Goal: Obtain resource: Obtain resource

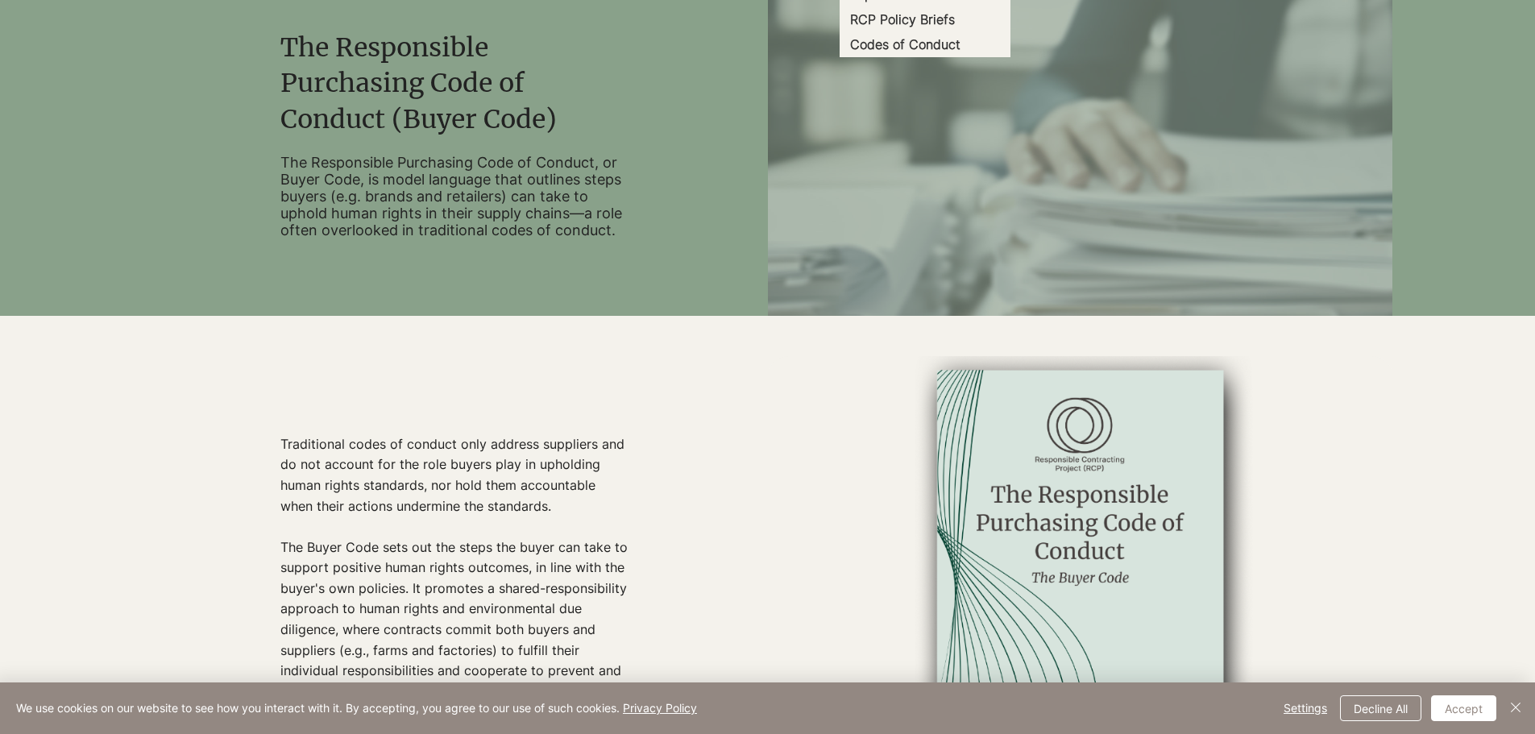
scroll to position [403, 0]
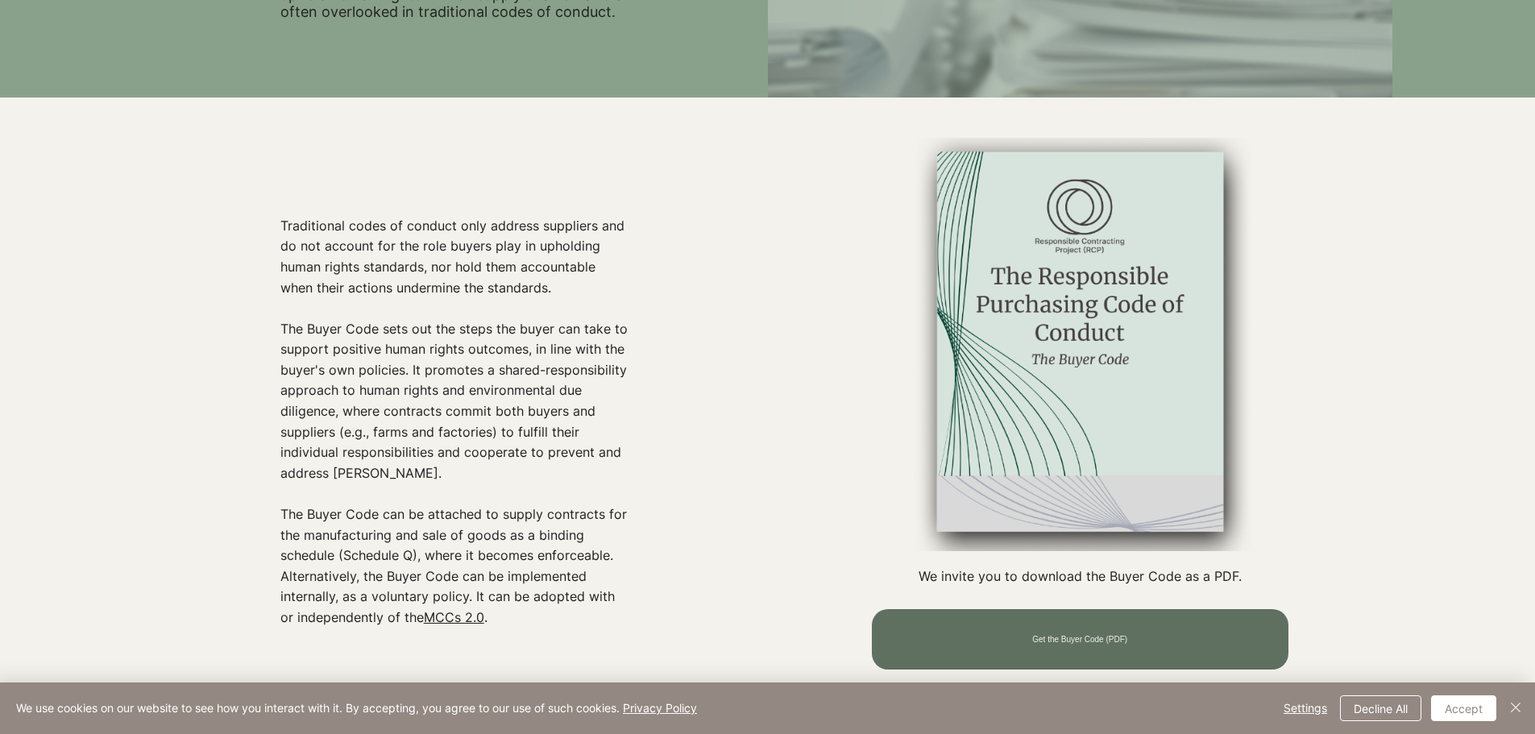
drag, startPoint x: 632, startPoint y: 368, endPoint x: 638, endPoint y: 352, distance: 17.1
click at [632, 368] on div at bounding box center [455, 422] width 624 height 569
click at [650, 278] on div at bounding box center [455, 422] width 624 height 569
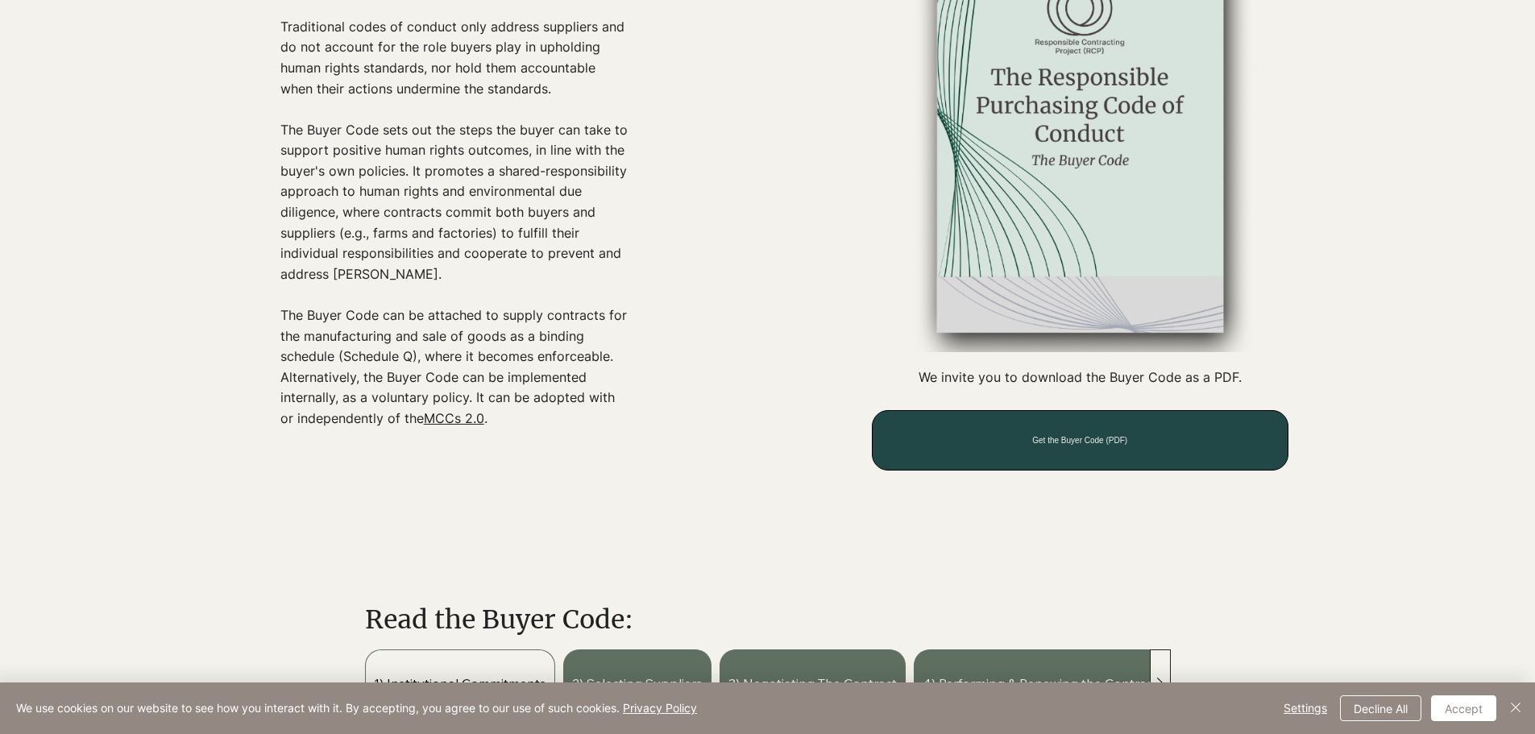
scroll to position [644, 0]
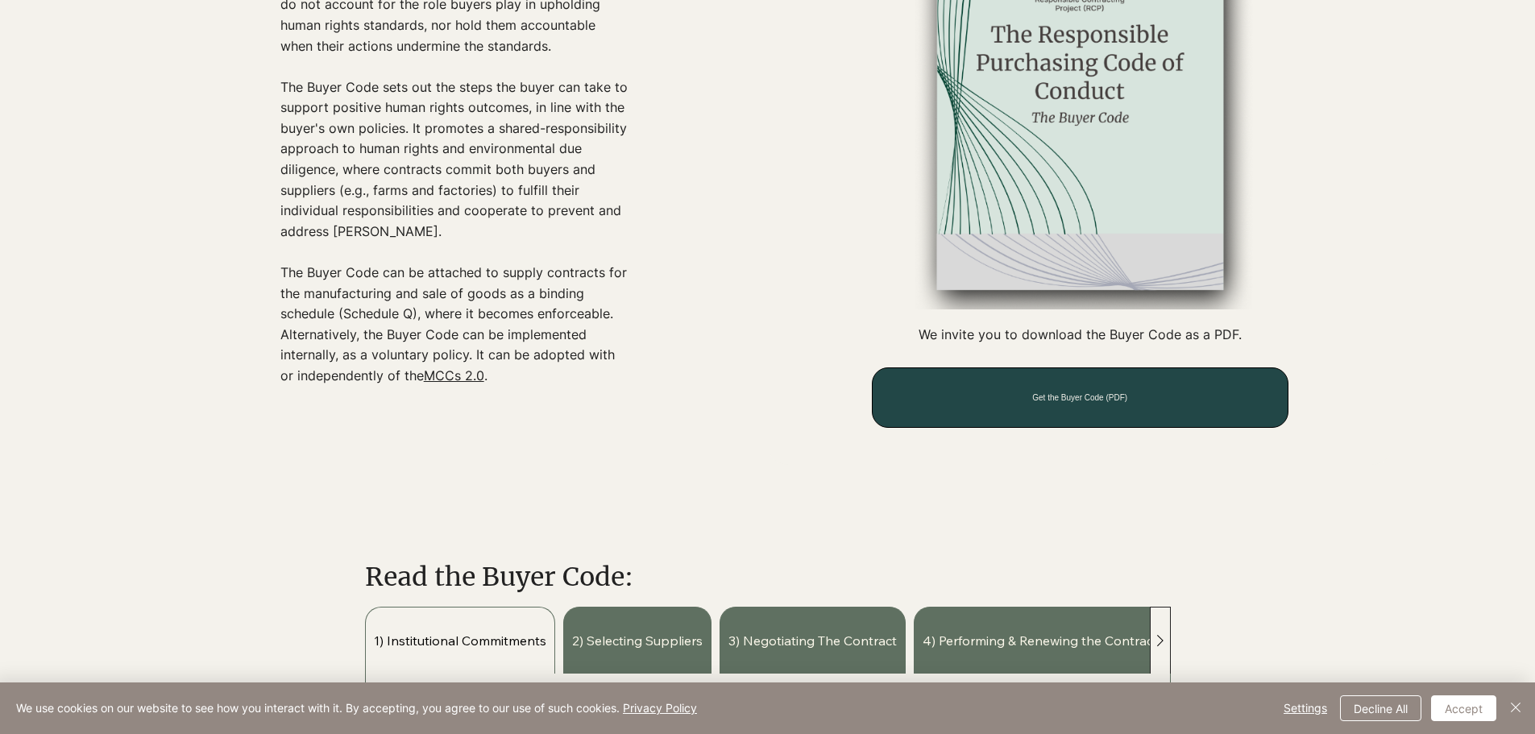
click at [1108, 398] on span "Get the Buyer Code (PDF)" at bounding box center [1079, 397] width 95 height 9
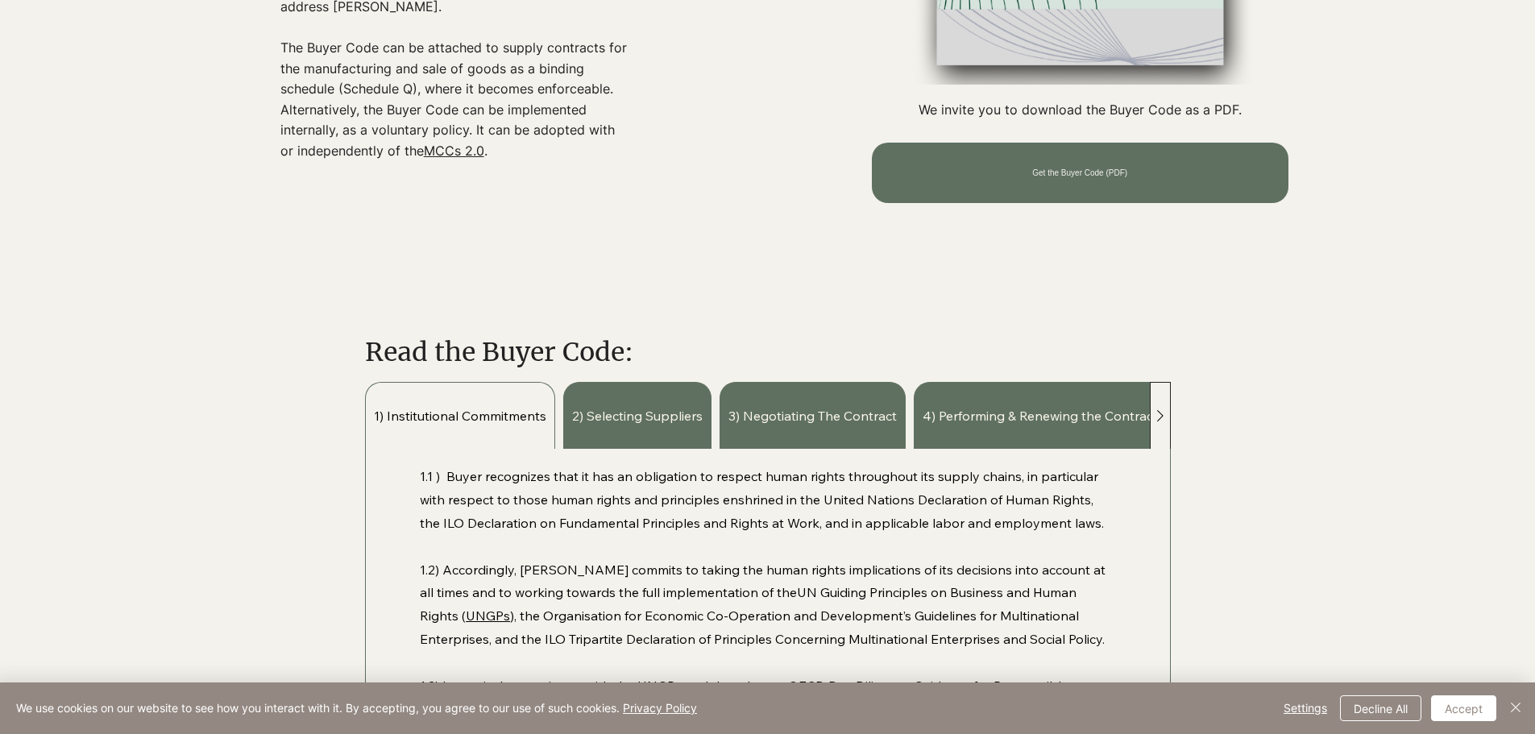
scroll to position [886, 0]
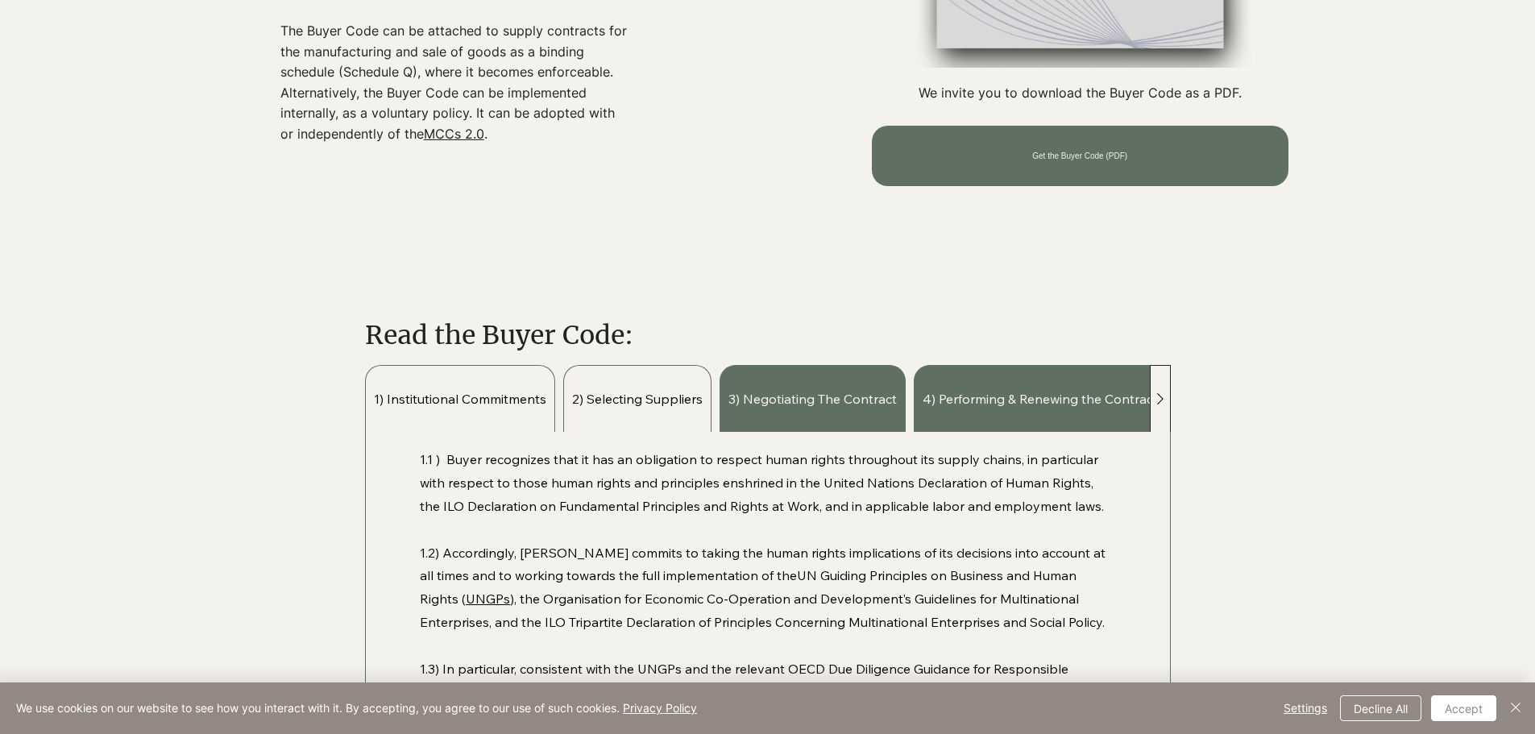
click at [624, 400] on span "2) Selecting Suppliers" at bounding box center [637, 399] width 131 height 18
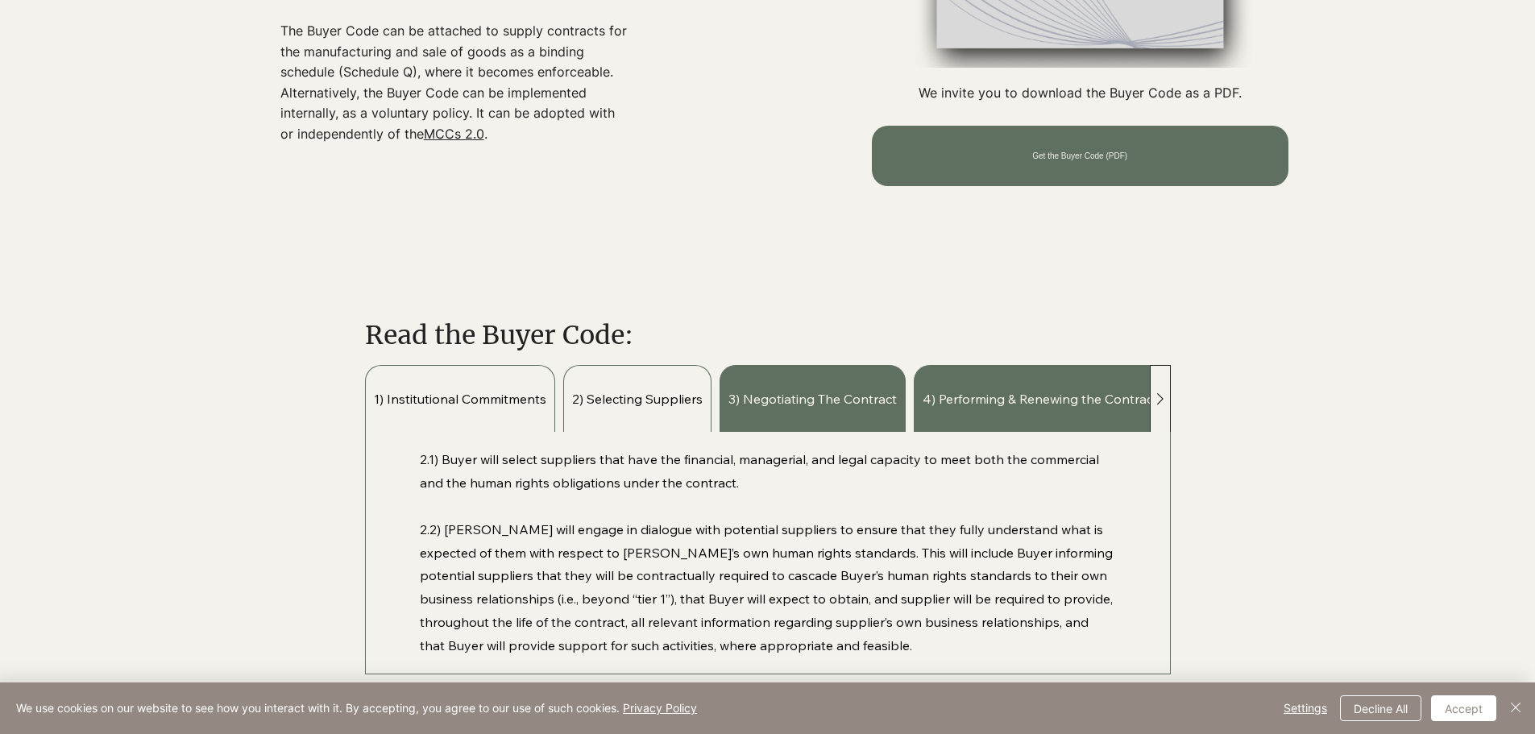
click at [477, 398] on span "1) Institutional Commitments" at bounding box center [460, 399] width 172 height 18
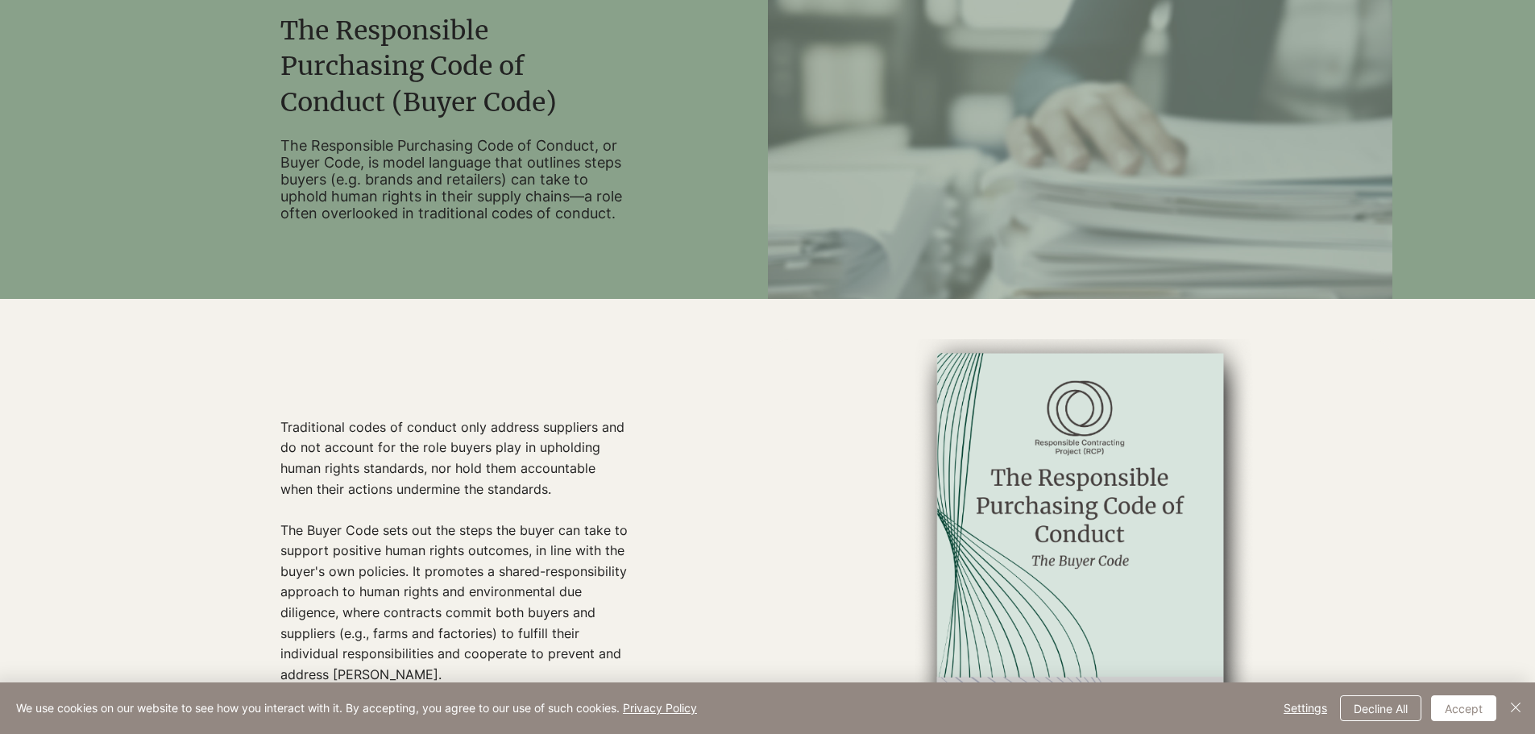
scroll to position [0, 0]
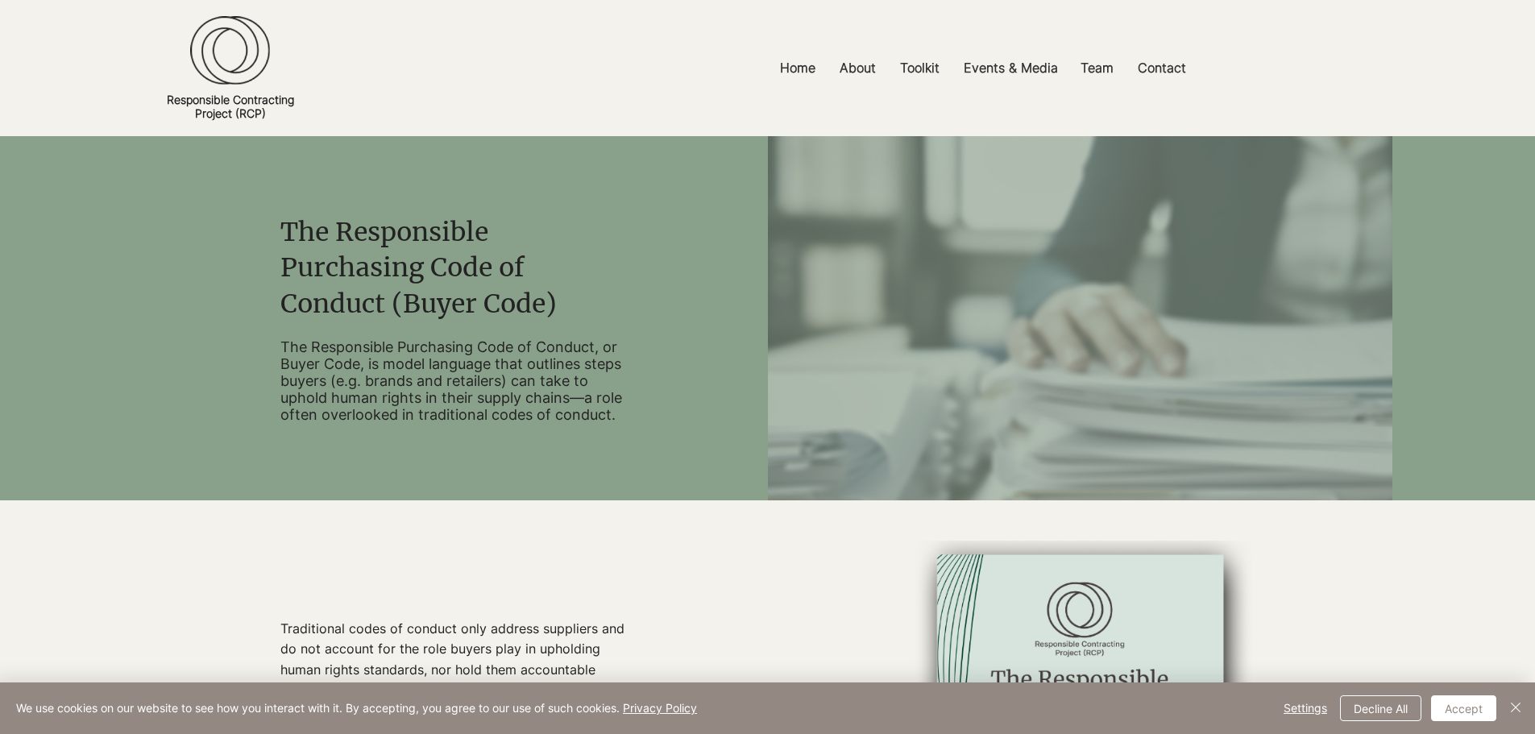
click at [213, 81] on img at bounding box center [230, 50] width 80 height 69
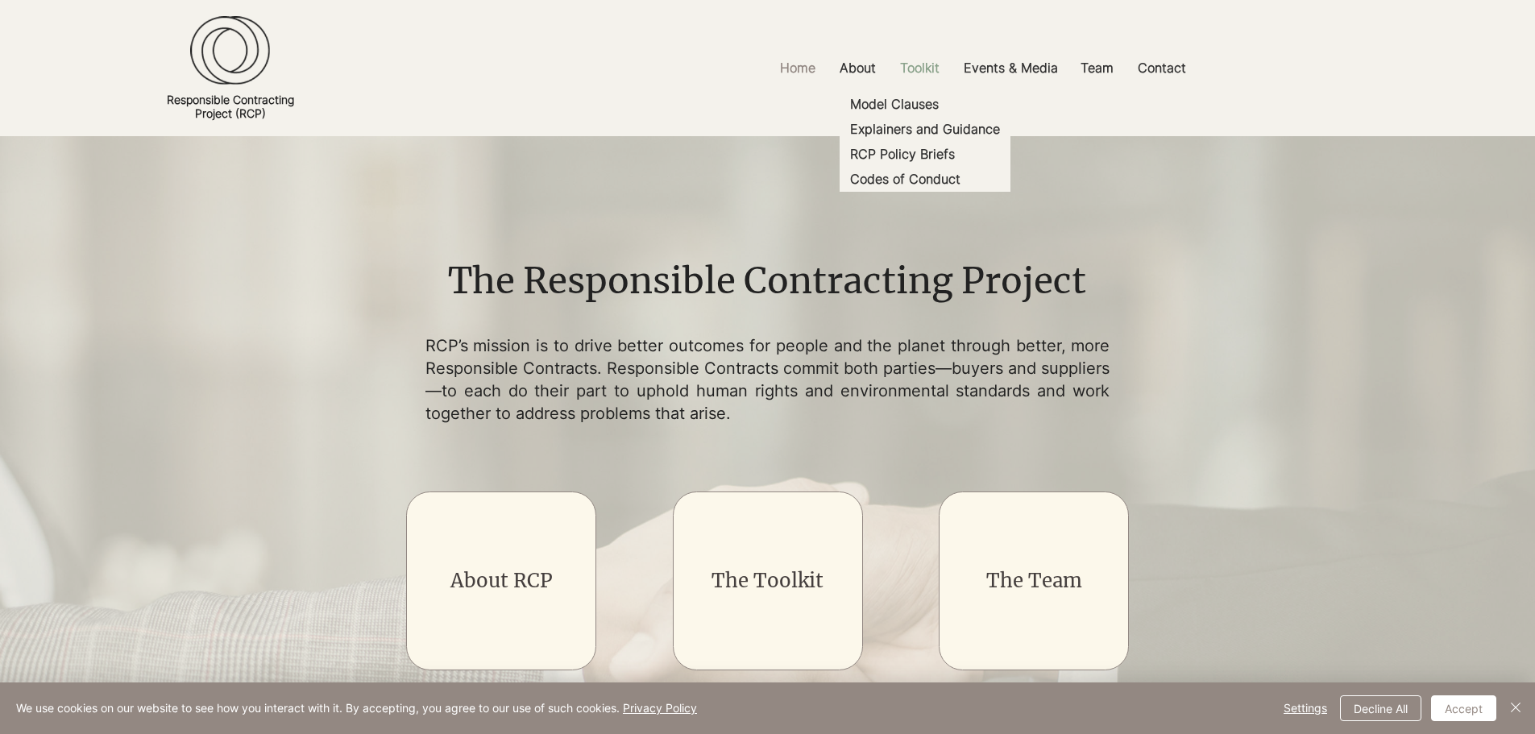
click at [912, 61] on p "Toolkit" at bounding box center [920, 68] width 56 height 36
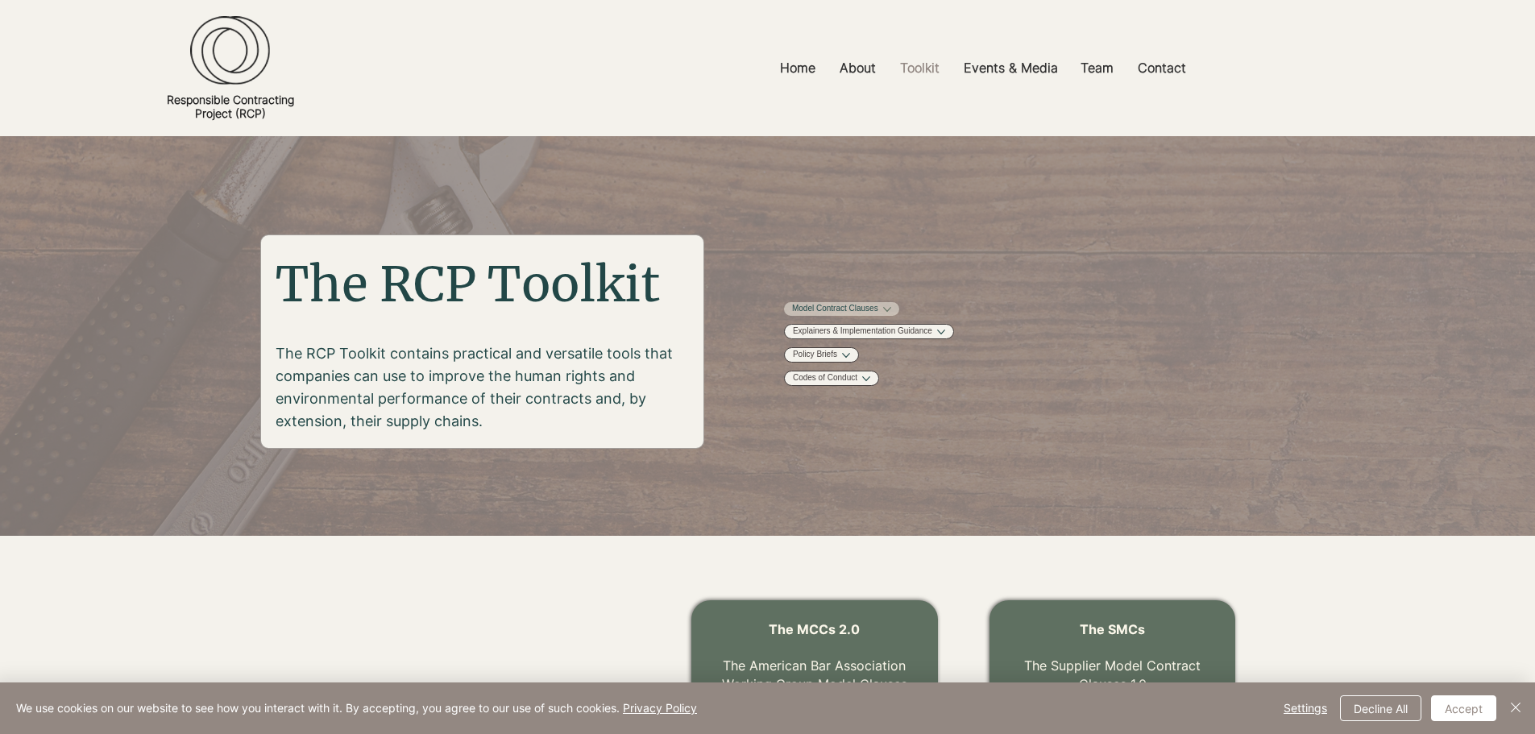
click at [848, 309] on link "Model Contract Clauses" at bounding box center [835, 309] width 86 height 12
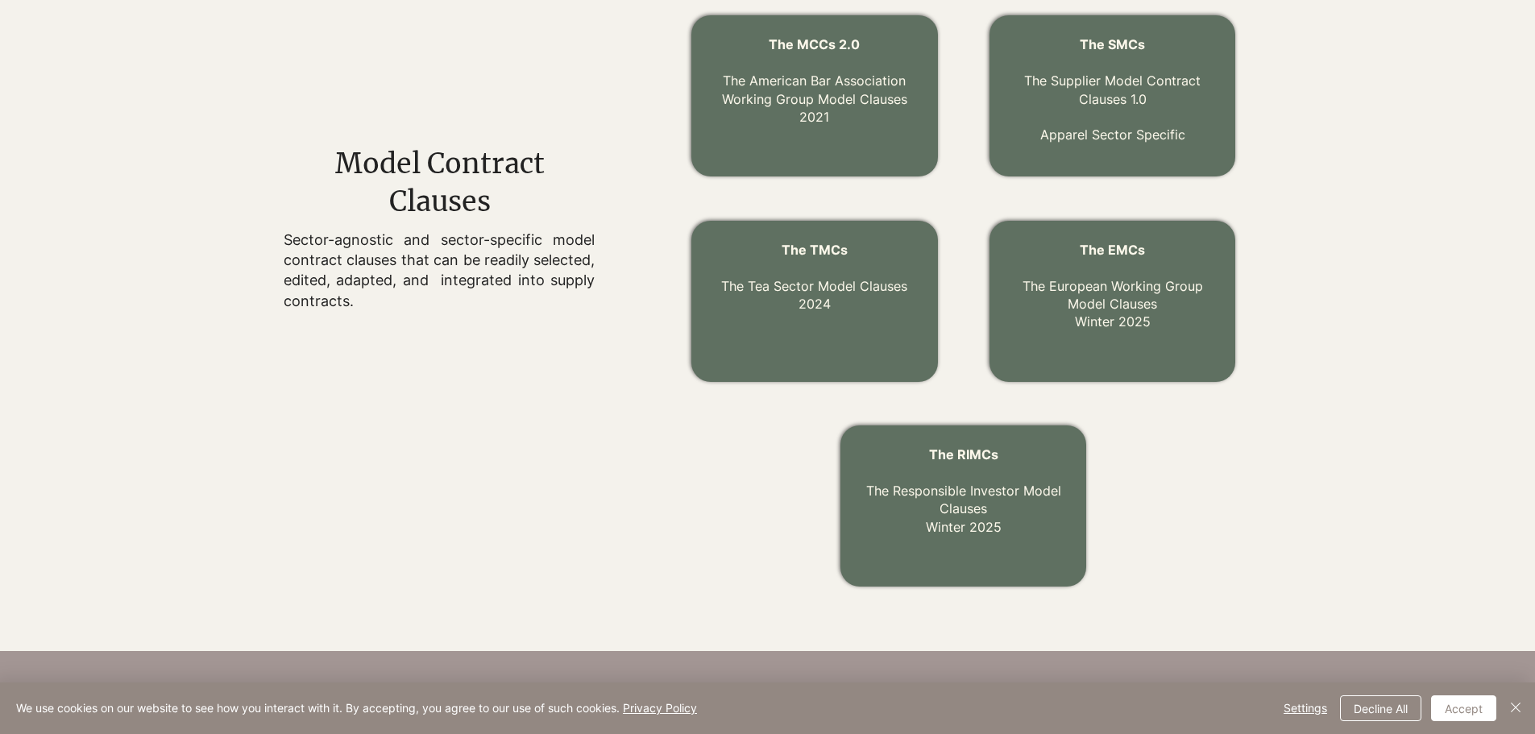
scroll to position [569, 0]
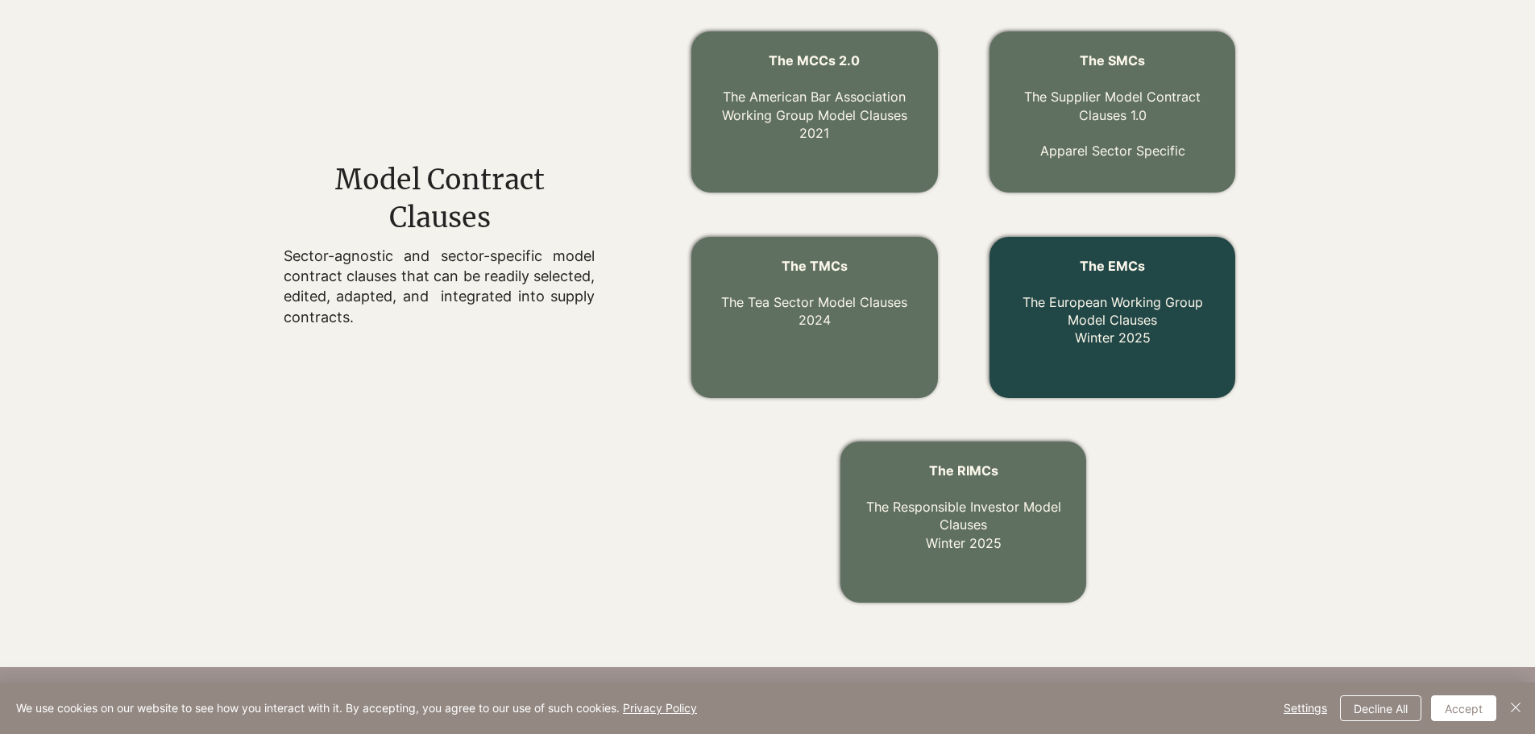
click at [1126, 305] on link "The EMCs The European Working Group Model Clauses Winter 2025" at bounding box center [1112, 302] width 180 height 89
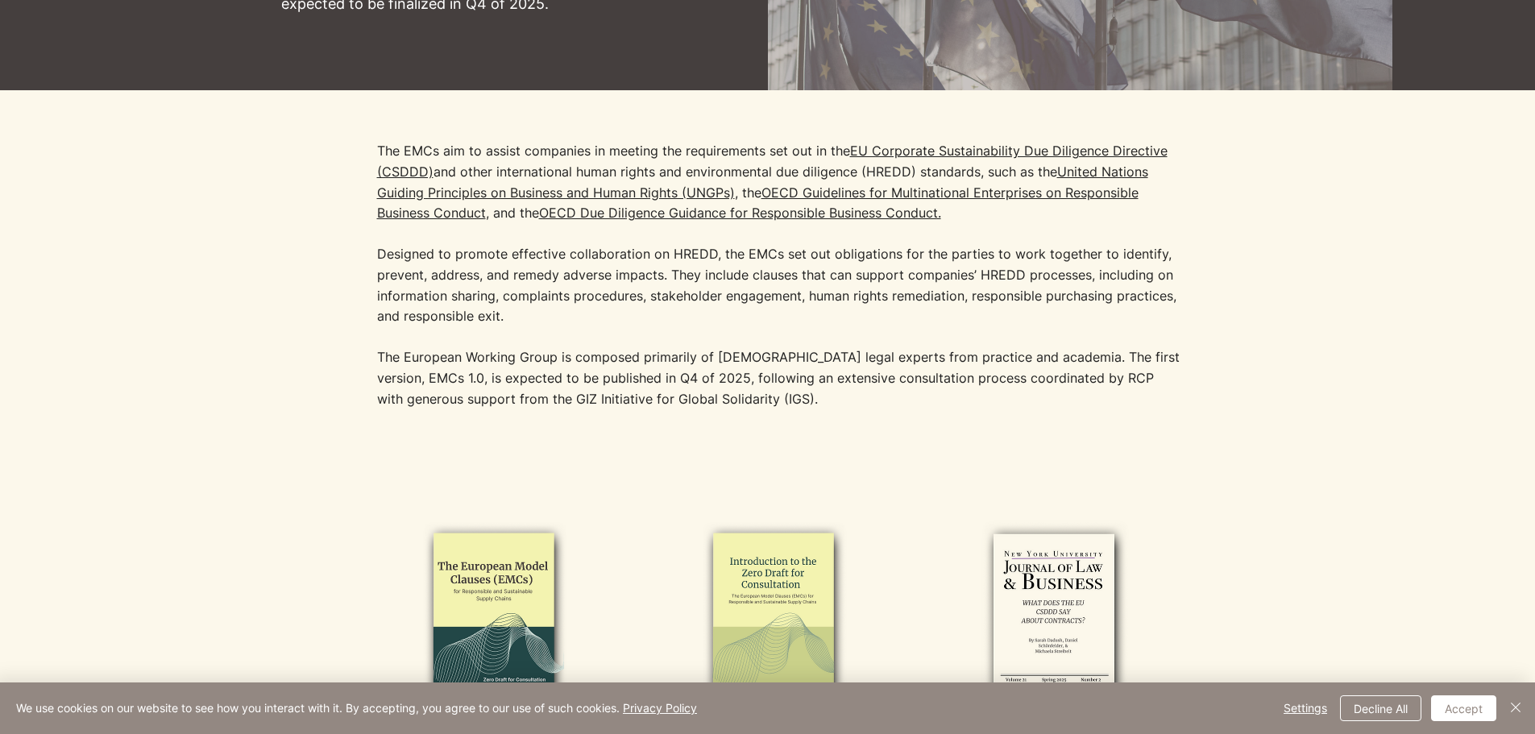
scroll to position [644, 0]
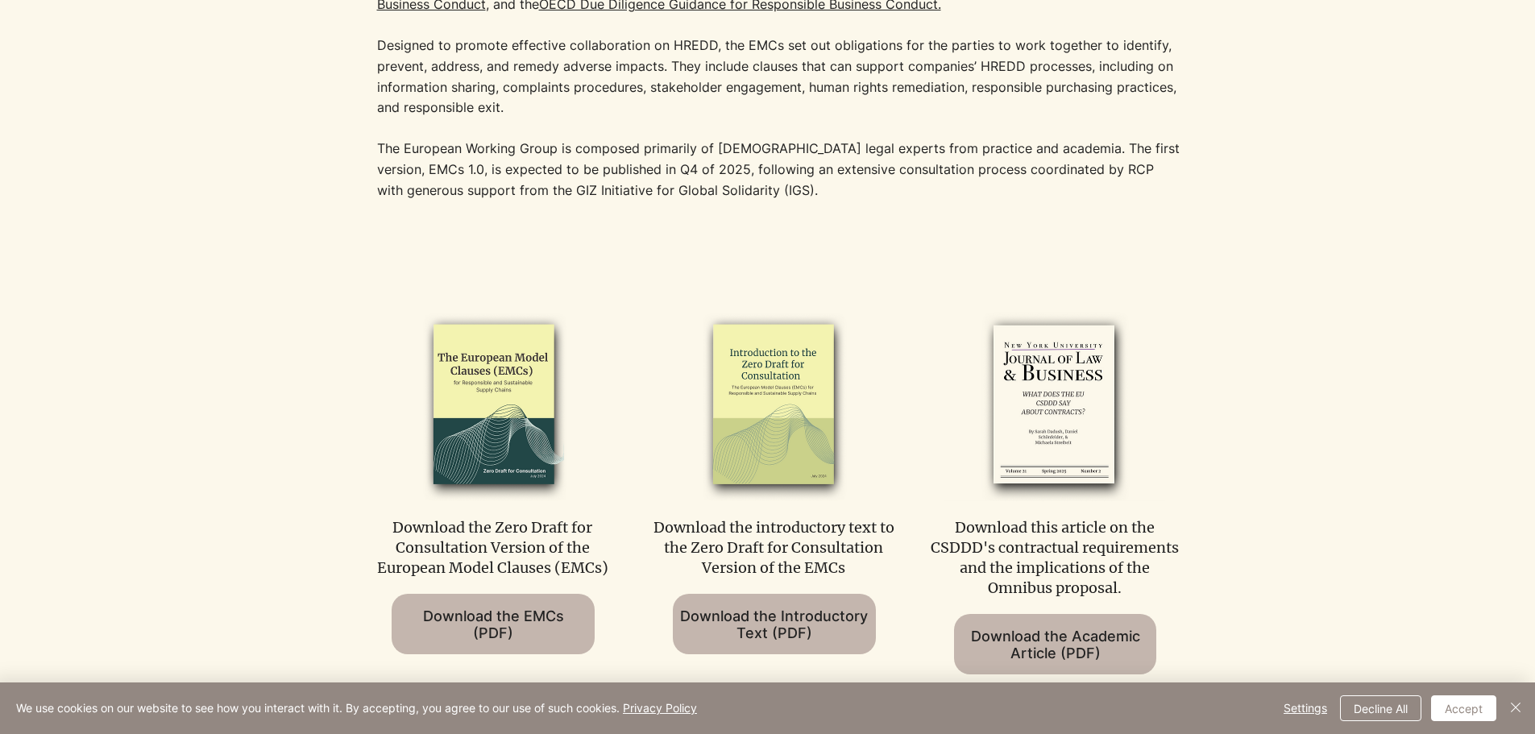
click at [664, 276] on div at bounding box center [767, 502] width 1535 height 514
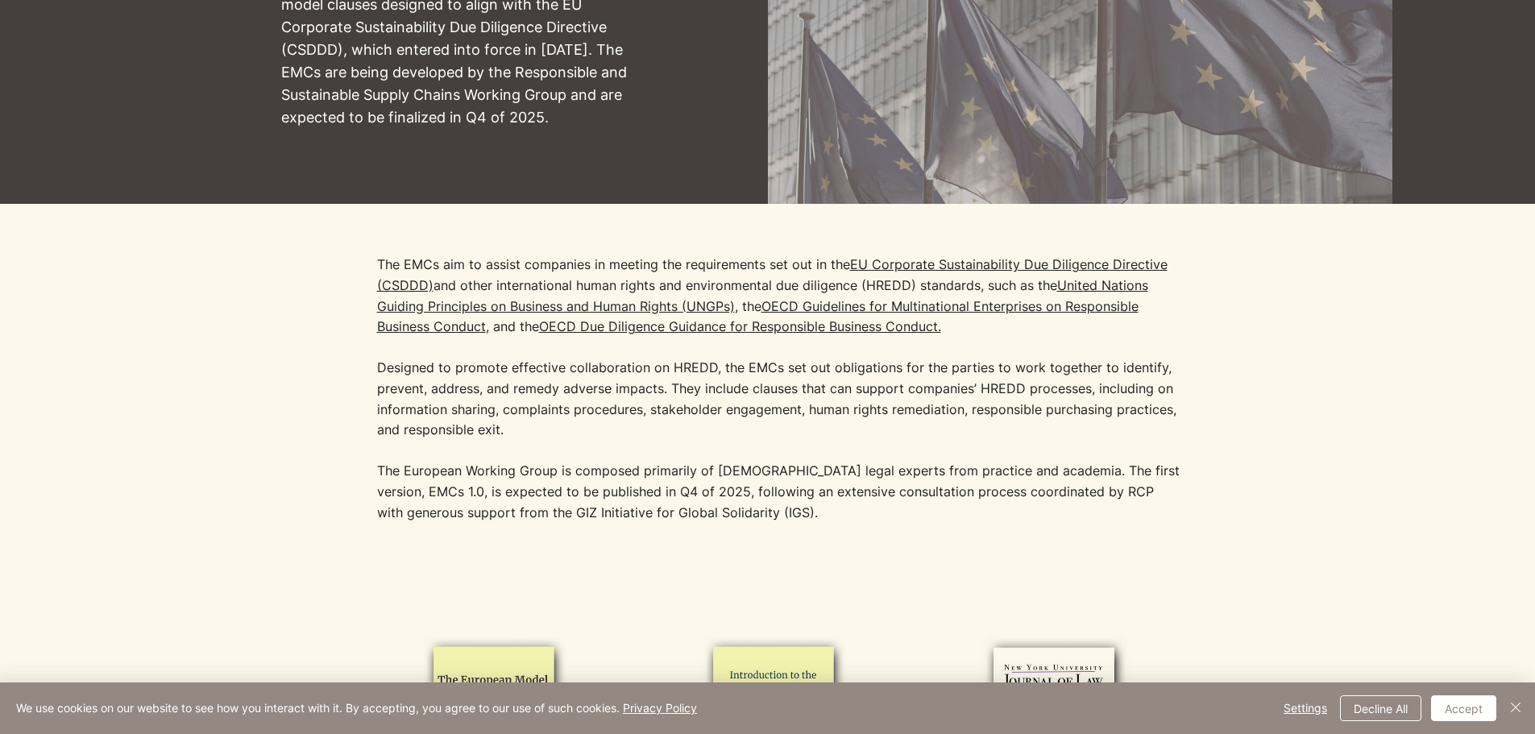
scroll to position [0, 0]
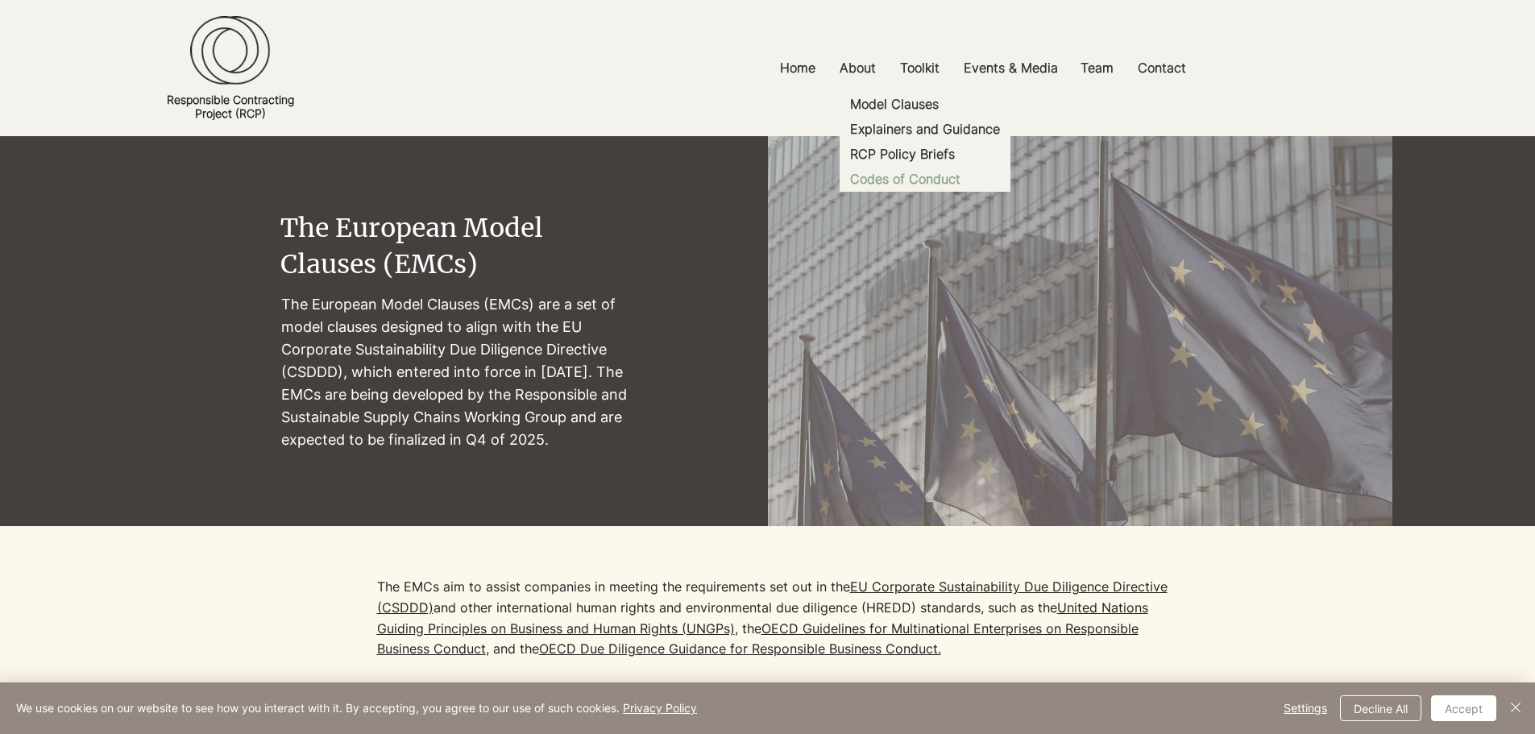
click at [915, 182] on p "Codes of Conduct" at bounding box center [904, 179] width 123 height 25
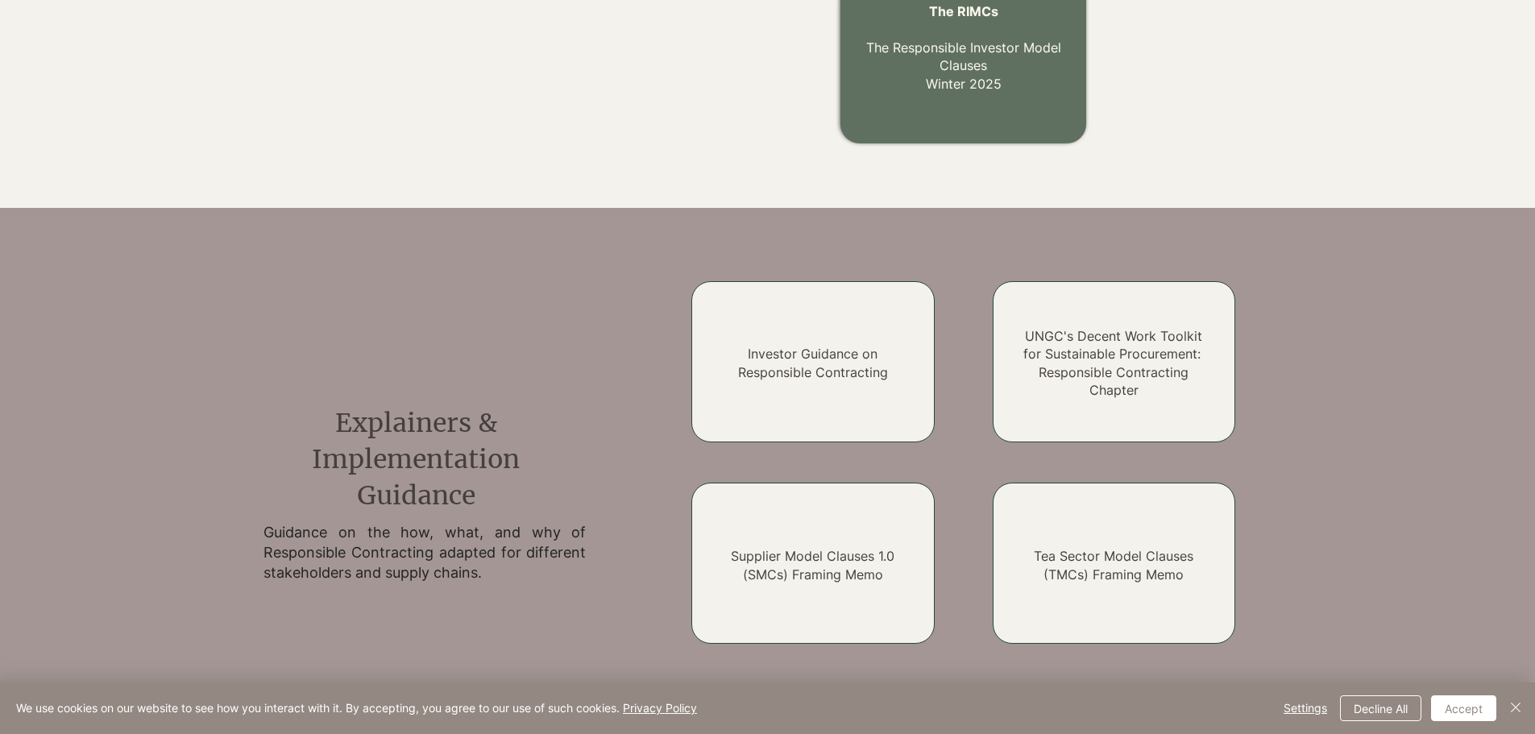
scroll to position [1078, 0]
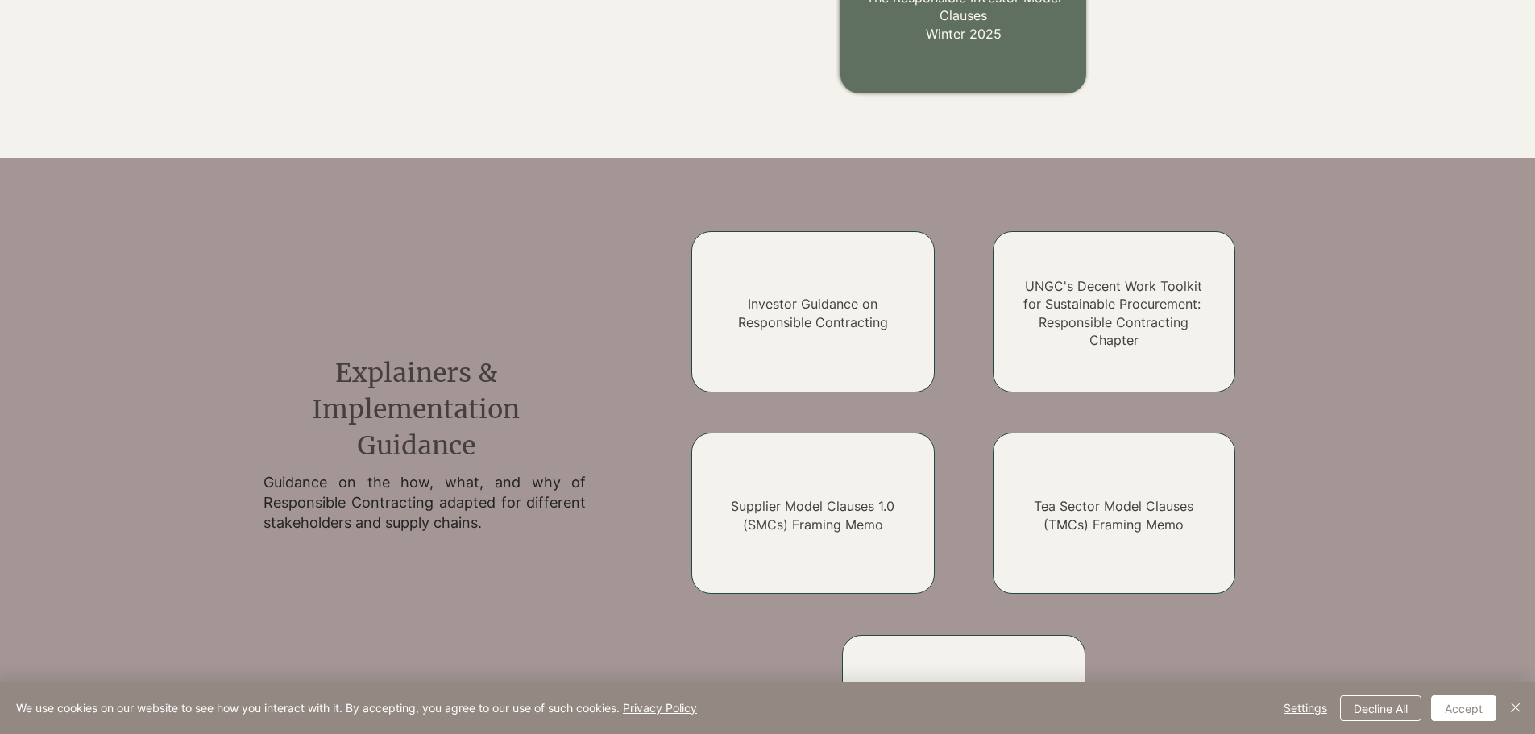
drag, startPoint x: 1510, startPoint y: 221, endPoint x: 1514, endPoint y: 245, distance: 24.5
click at [1514, 245] on div at bounding box center [767, 512] width 1535 height 708
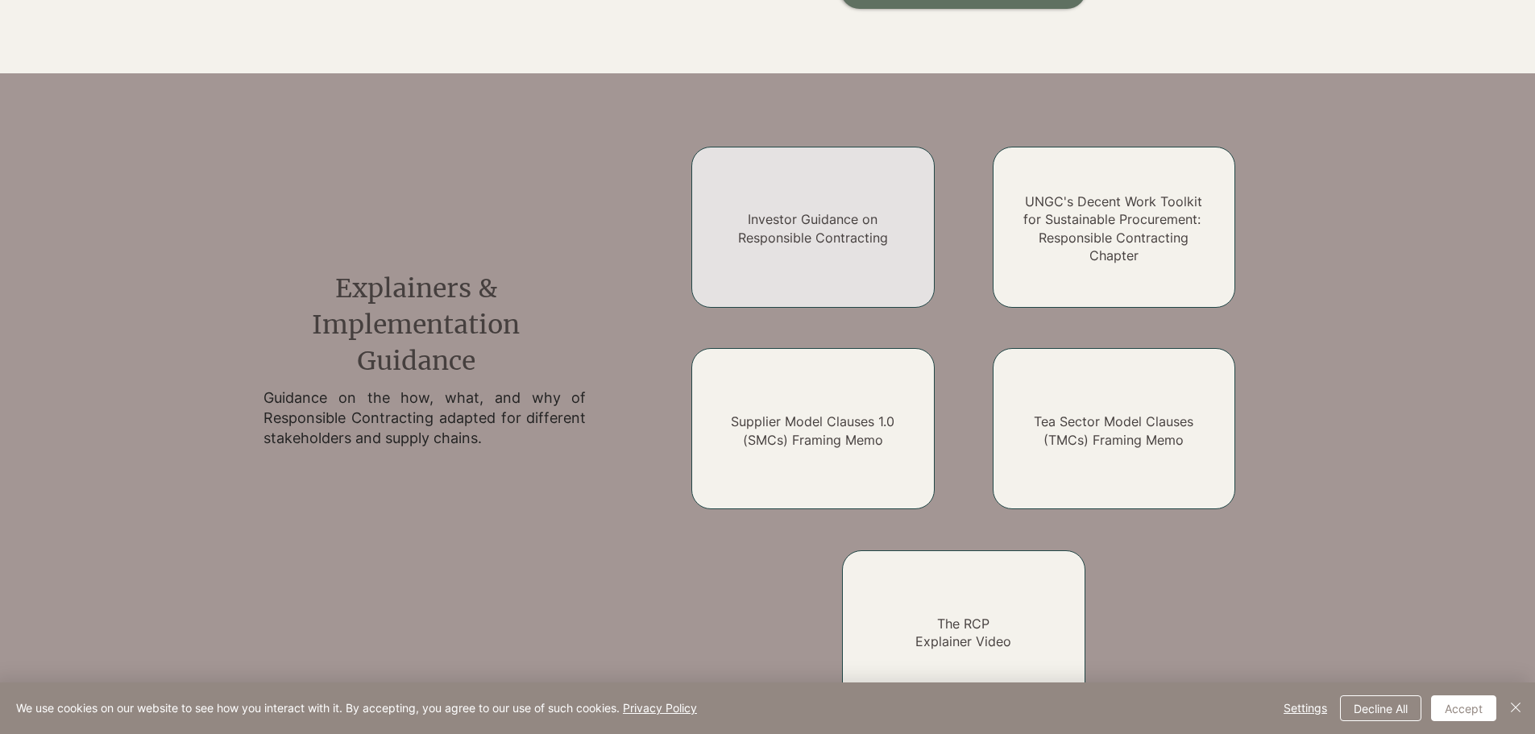
scroll to position [1158, 0]
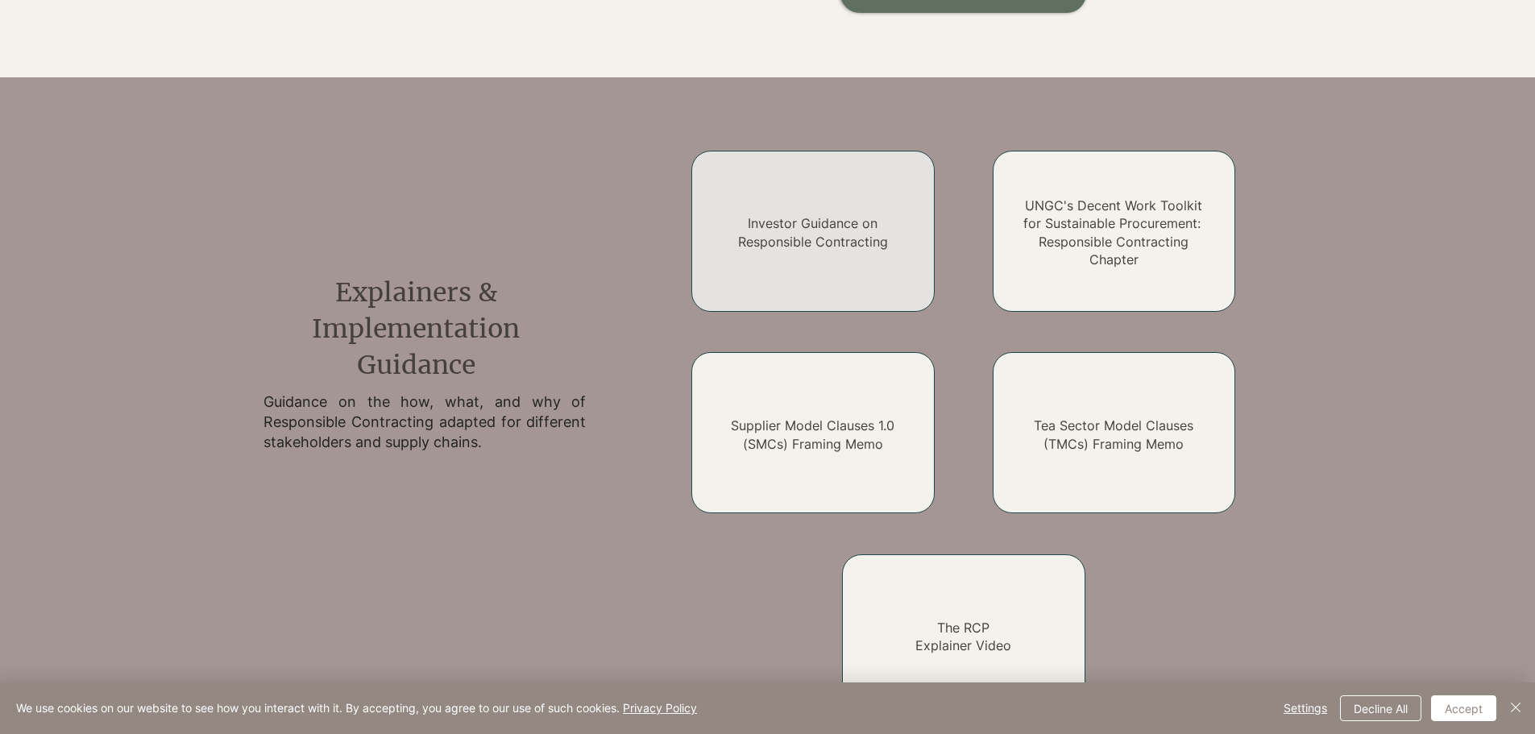
click at [762, 197] on div at bounding box center [812, 231] width 243 height 161
click at [774, 223] on link "Investor Guidance on Responsible Contracting" at bounding box center [813, 232] width 150 height 34
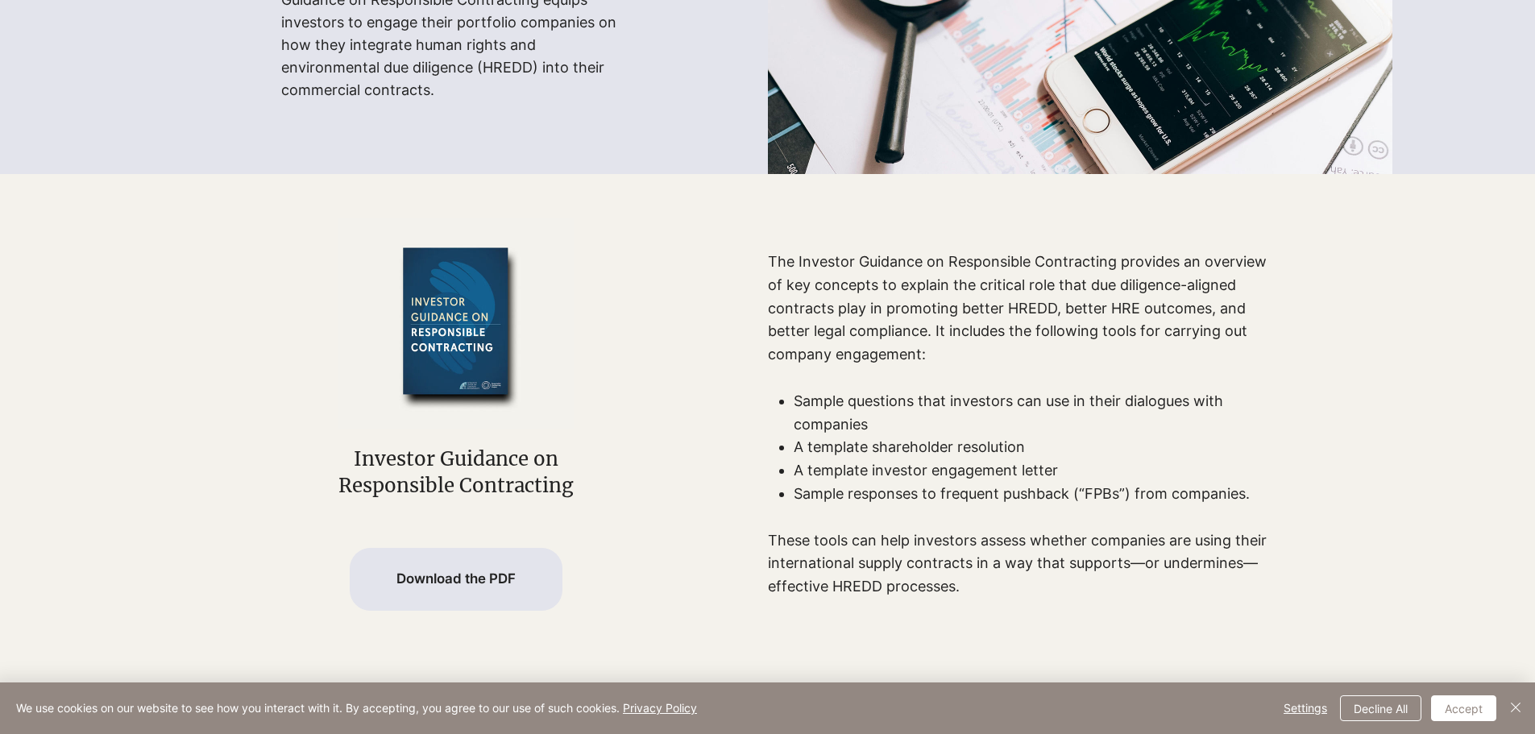
scroll to position [403, 0]
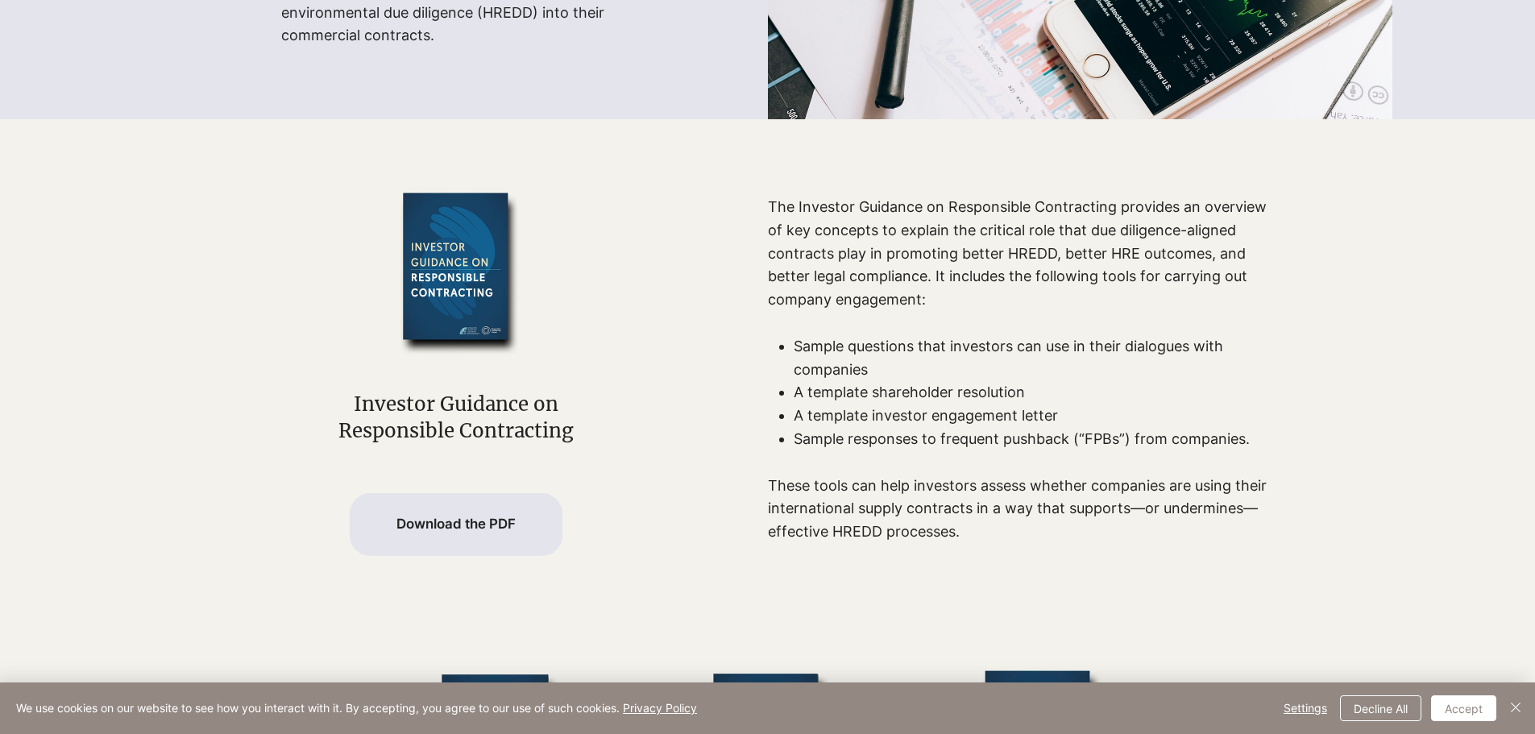
click at [991, 309] on p "The Investor Guidance on Responsible Contracting provides an overview of key co…" at bounding box center [1017, 265] width 499 height 139
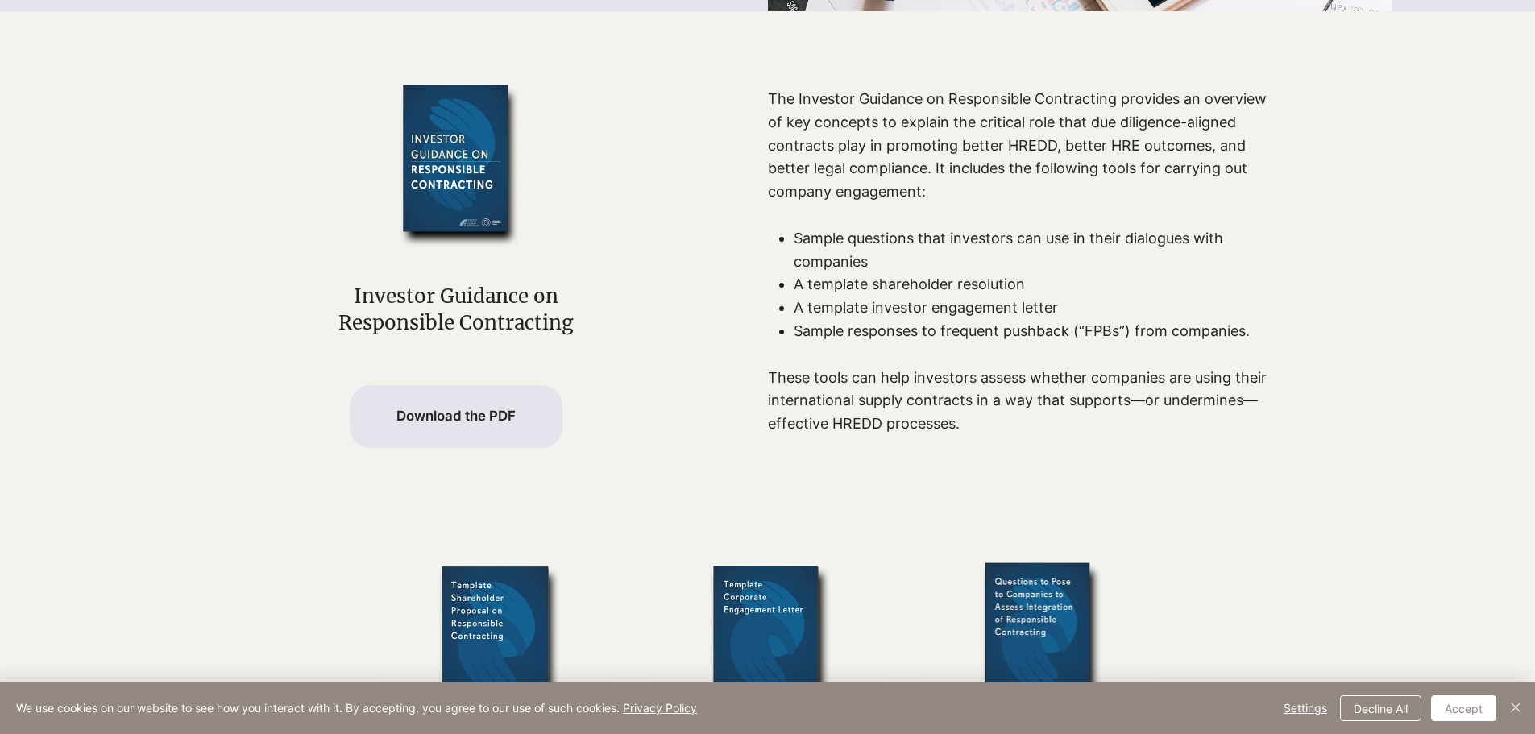
scroll to position [483, 0]
